Goal: Task Accomplishment & Management: Use online tool/utility

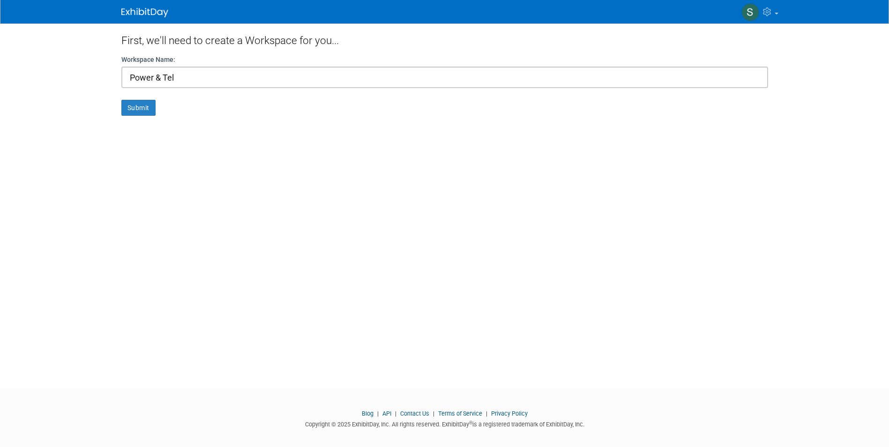
type input "Power & Tel"
click at [121, 100] on button "Submit" at bounding box center [138, 108] width 34 height 16
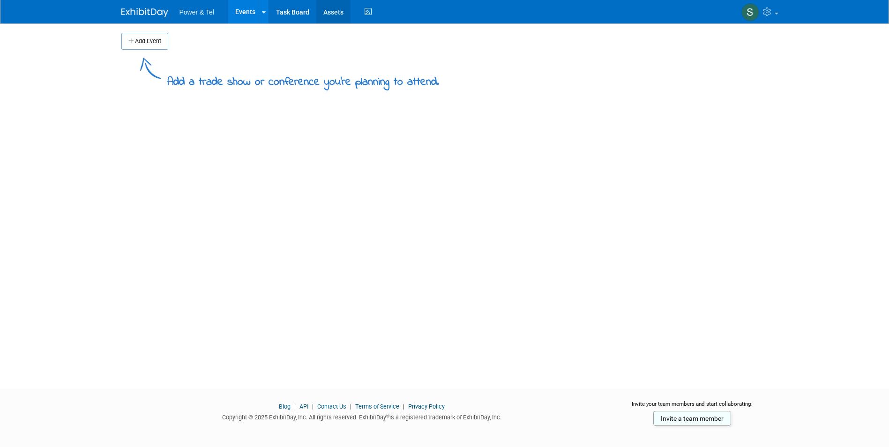
click at [343, 8] on link "Assets" at bounding box center [333, 11] width 34 height 23
